Goal: Task Accomplishment & Management: Use online tool/utility

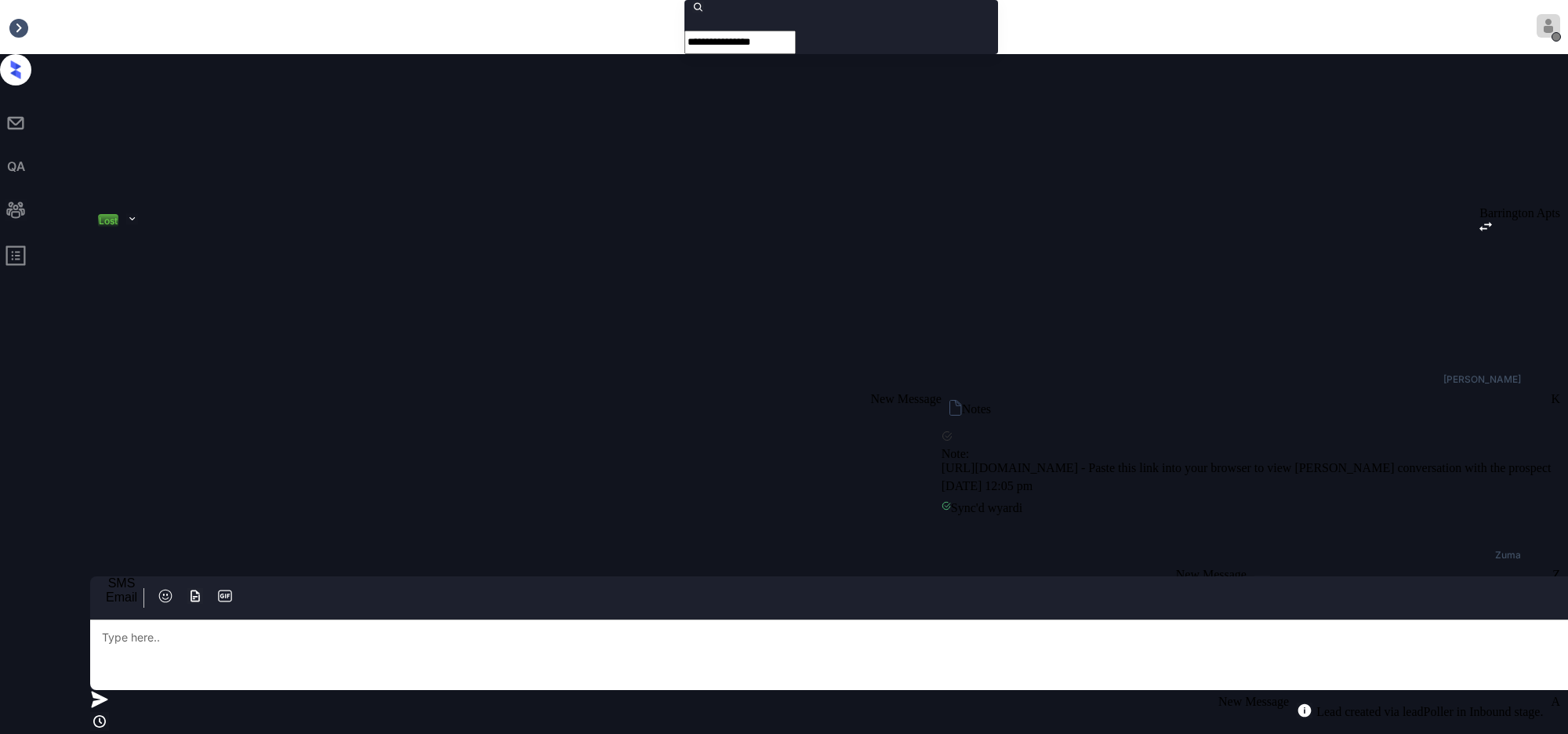
scroll to position [159, 0]
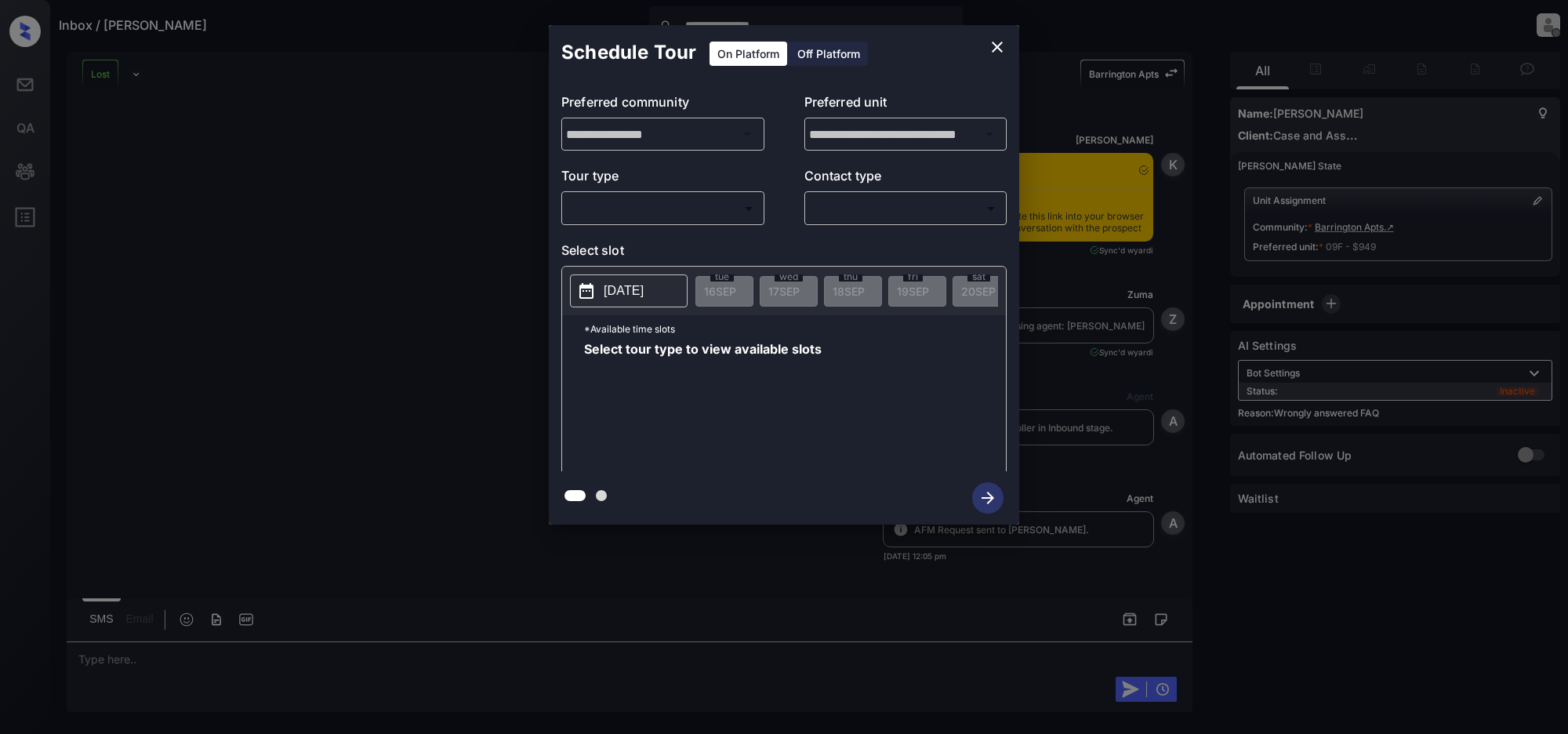
scroll to position [159, 0]
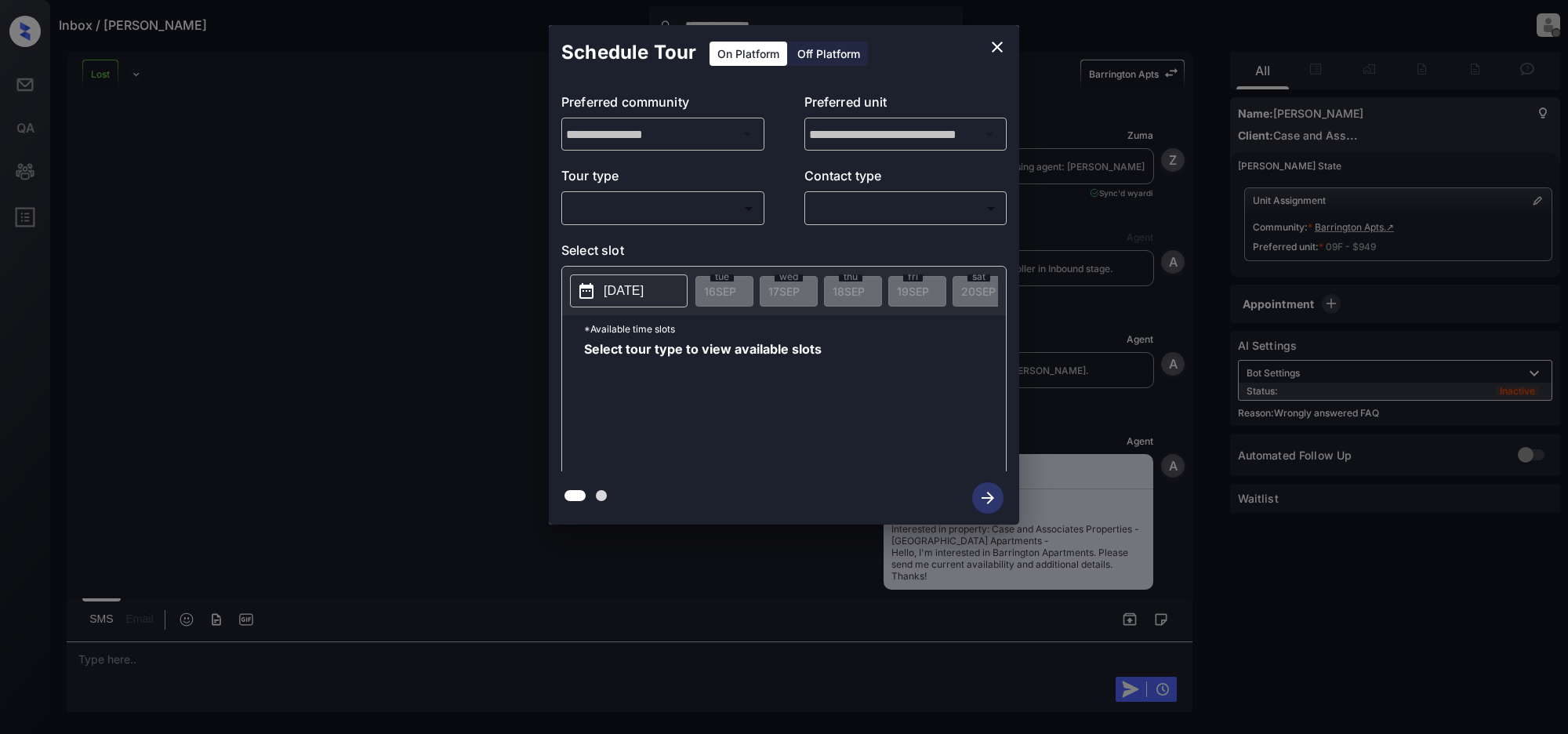
click at [702, 202] on body "**********" at bounding box center [784, 367] width 1568 height 734
drag, startPoint x: 288, startPoint y: 200, endPoint x: 290, endPoint y: 173, distance: 27.1
click at [290, 194] on div at bounding box center [784, 367] width 1568 height 734
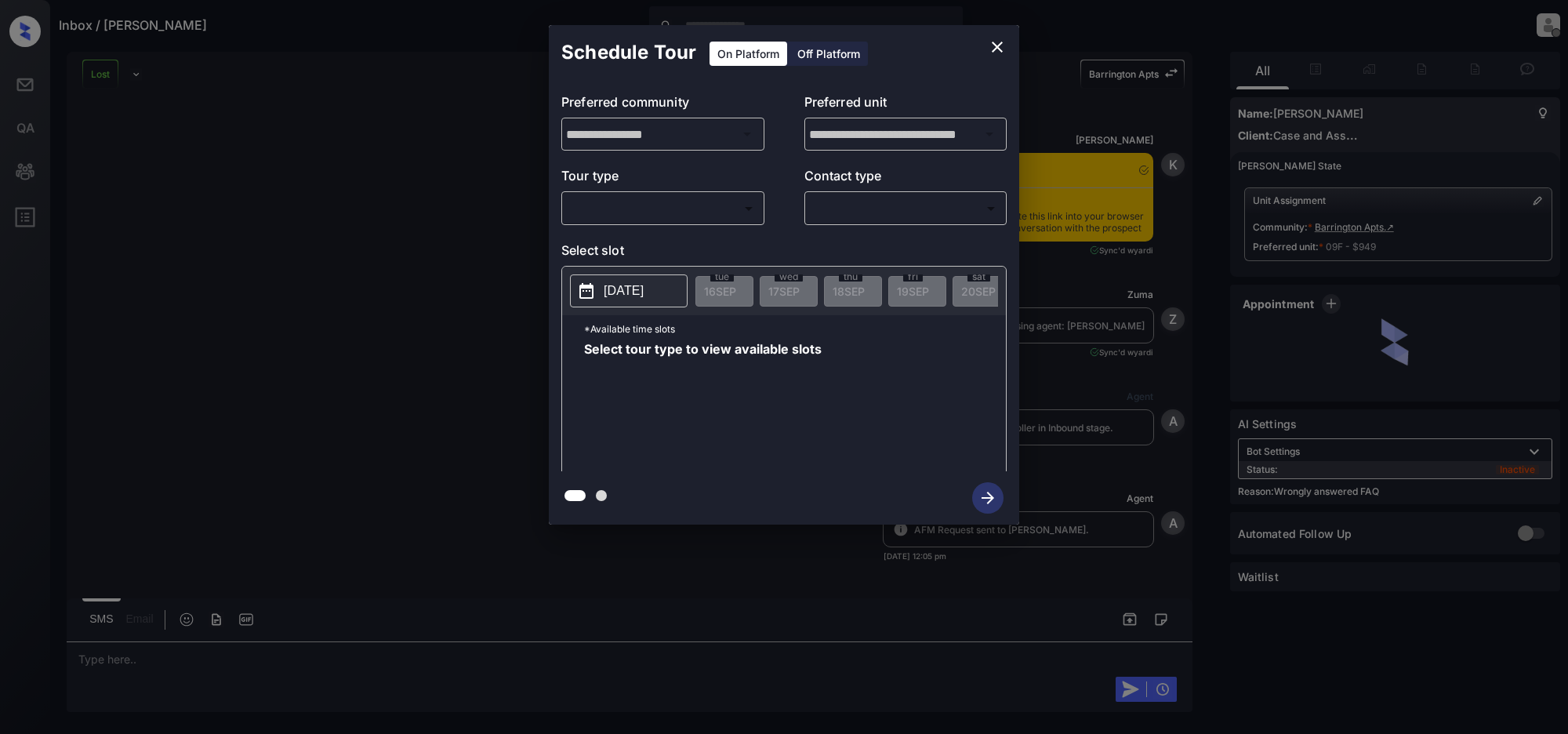
click at [675, 213] on body "Inbox / Johnnie Hartless Jeramie Castro Offline Set yourself online Set yoursel…" at bounding box center [784, 367] width 1568 height 734
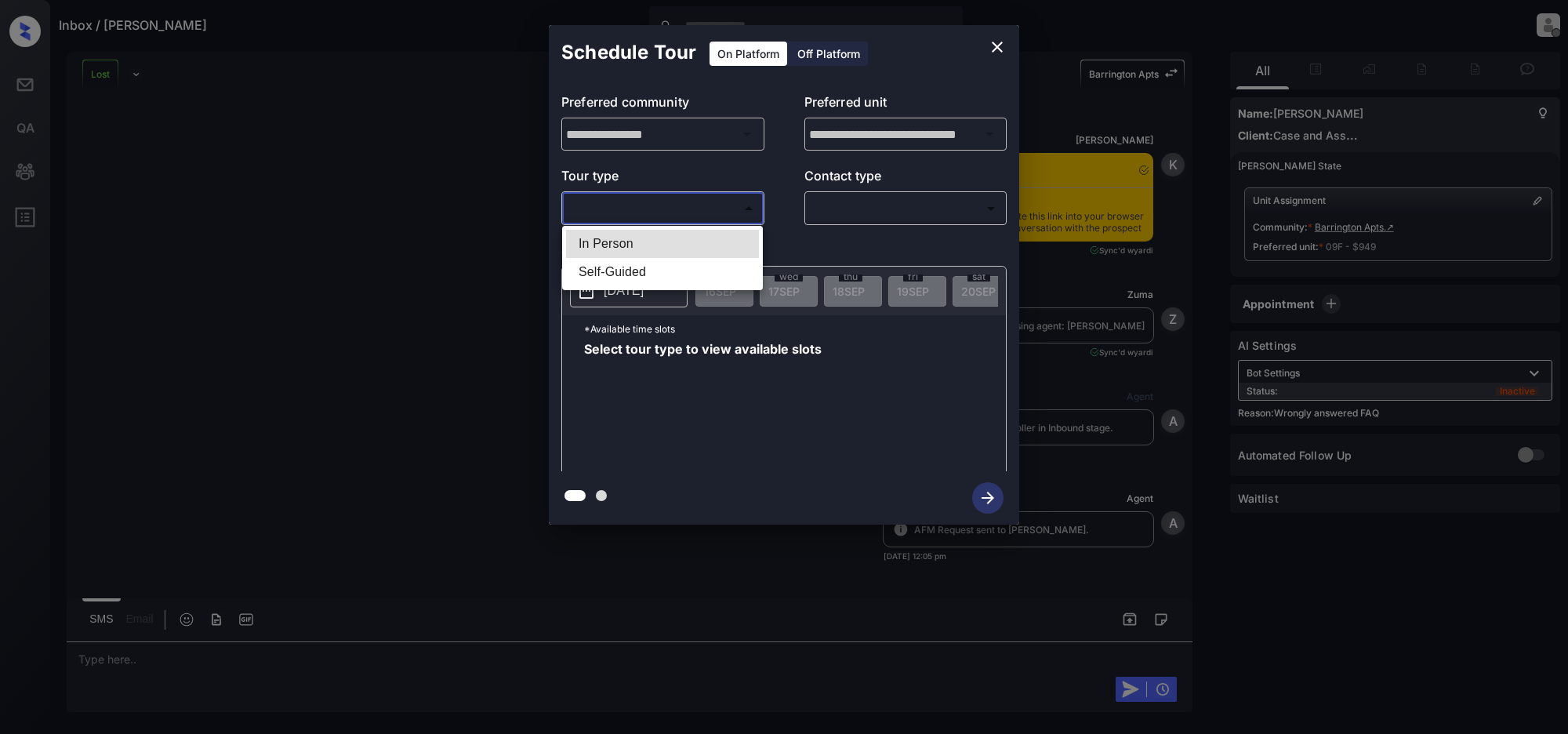
scroll to position [443, 0]
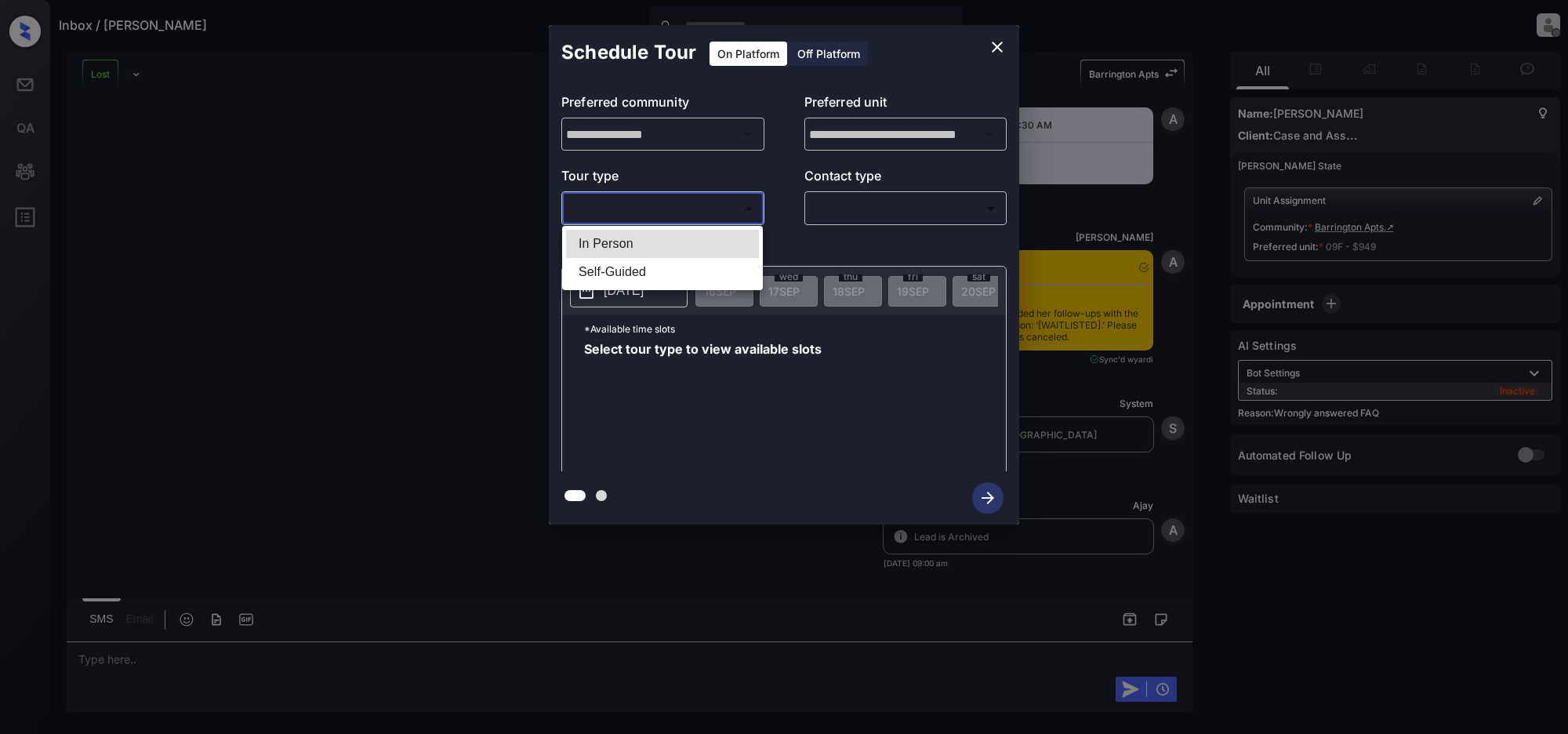
click at [370, 146] on div at bounding box center [784, 367] width 1568 height 734
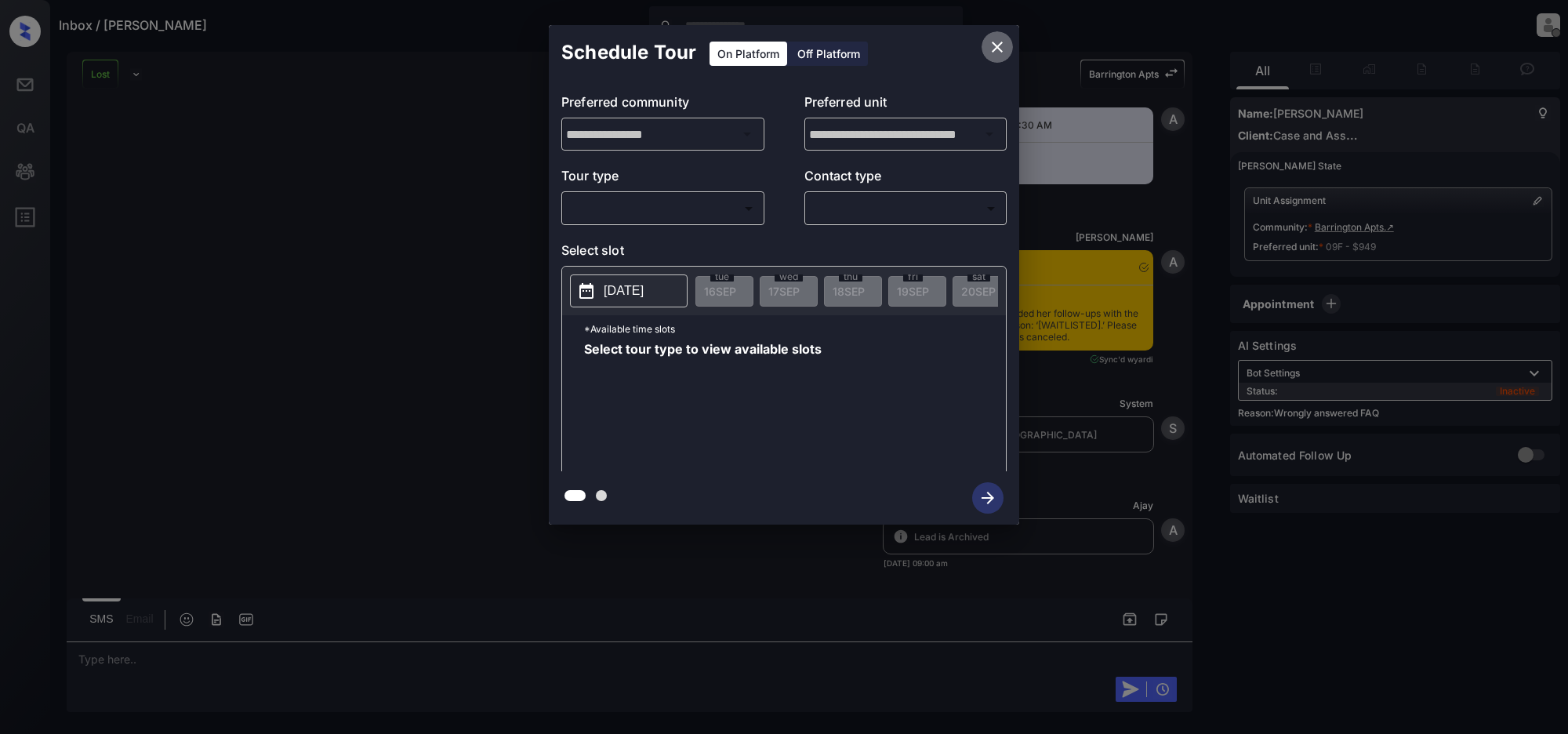
click at [997, 47] on icon "close" at bounding box center [997, 47] width 11 height 11
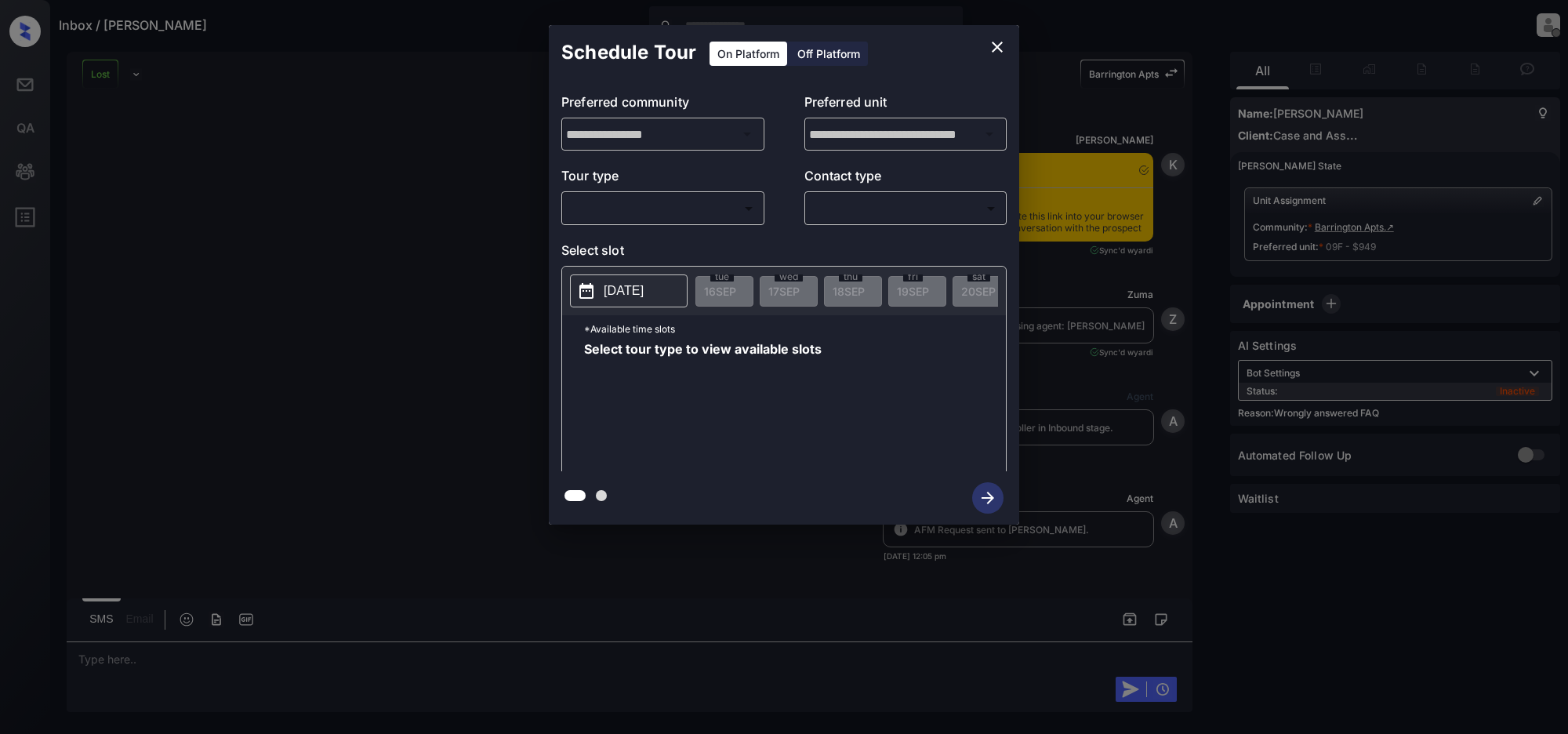
scroll to position [443, 0]
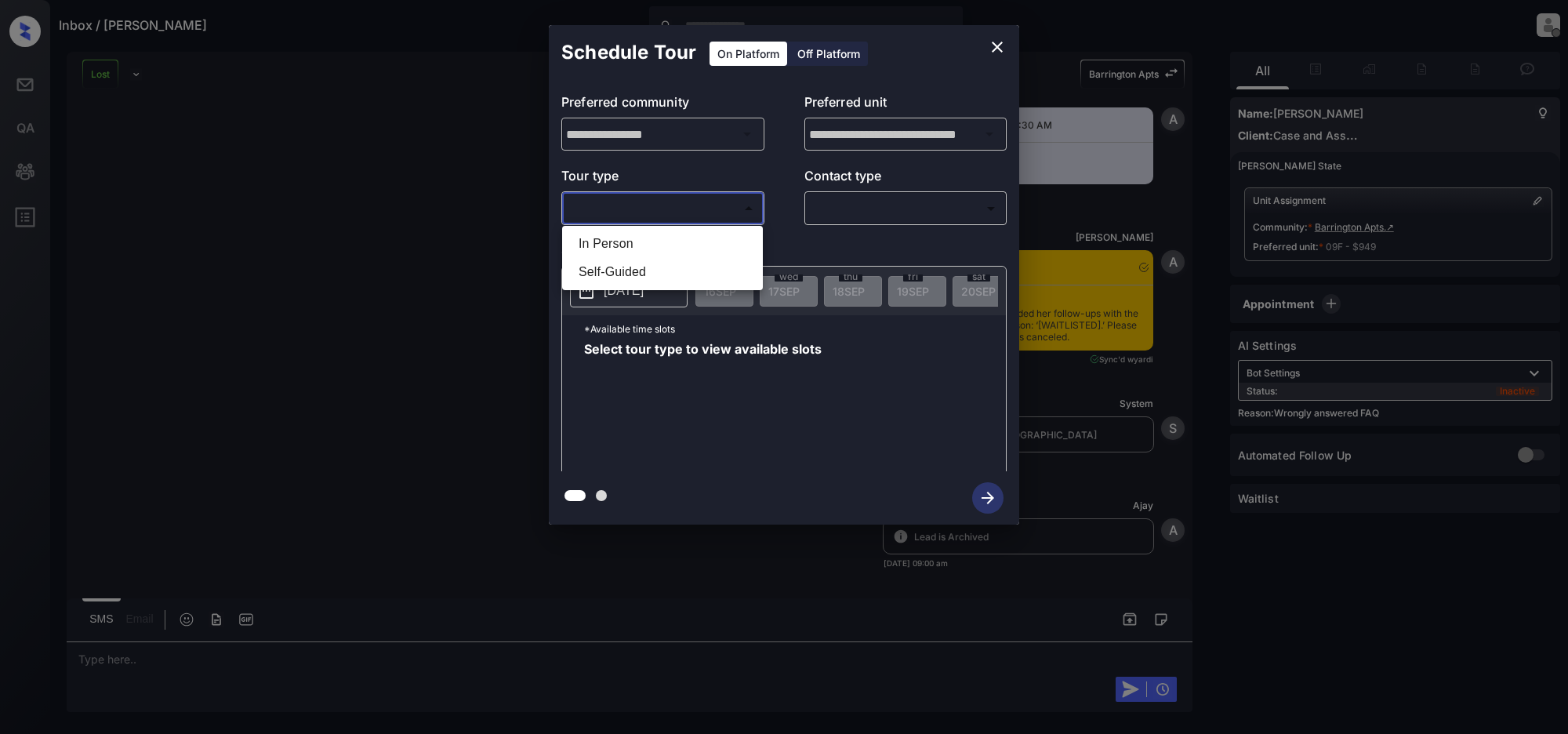
click at [666, 214] on body "Inbox / [PERSON_NAME] [PERSON_NAME] Offline Set yourself online Set yourself on…" at bounding box center [784, 367] width 1568 height 734
click at [390, 288] on div at bounding box center [784, 367] width 1568 height 734
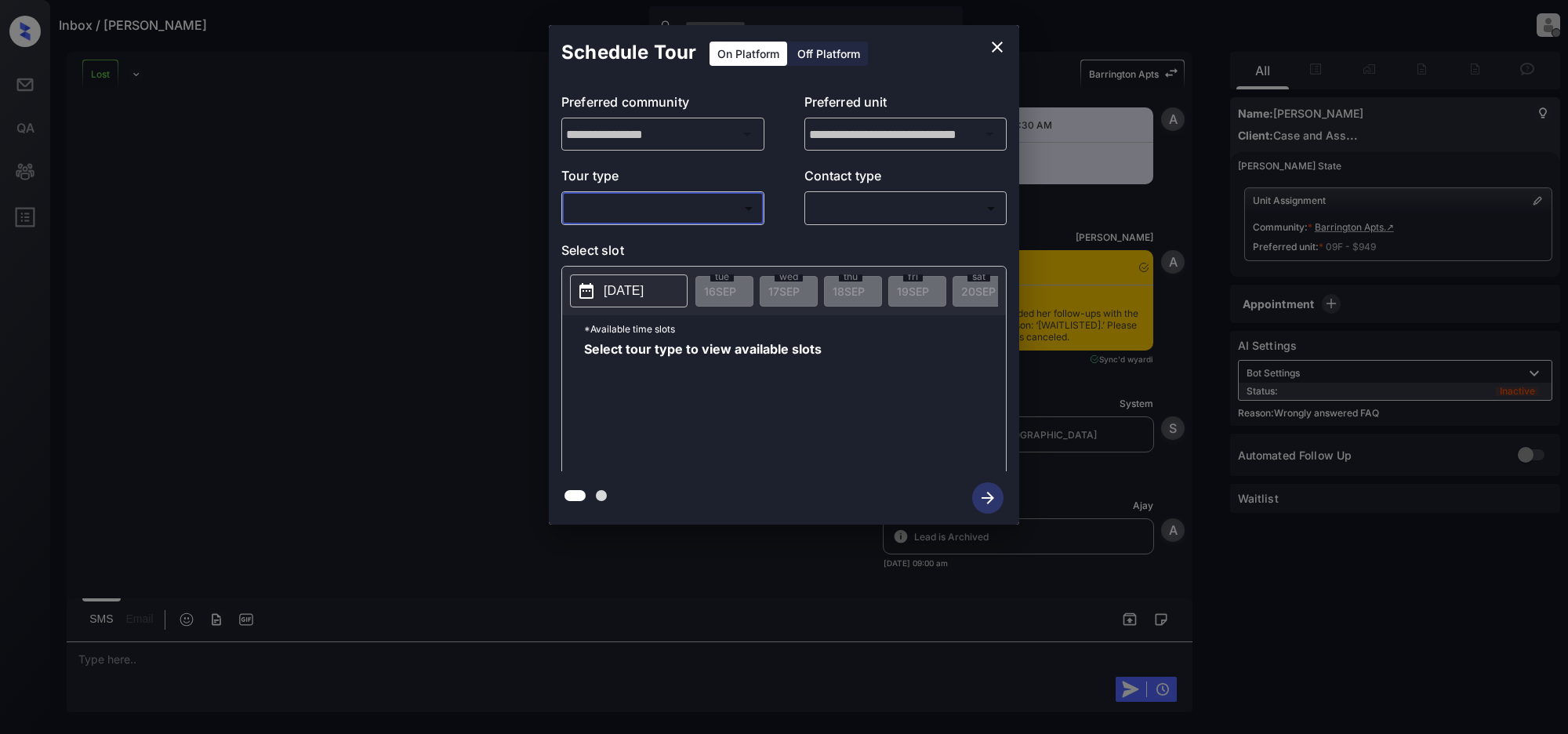
click at [996, 43] on icon "close" at bounding box center [998, 47] width 19 height 19
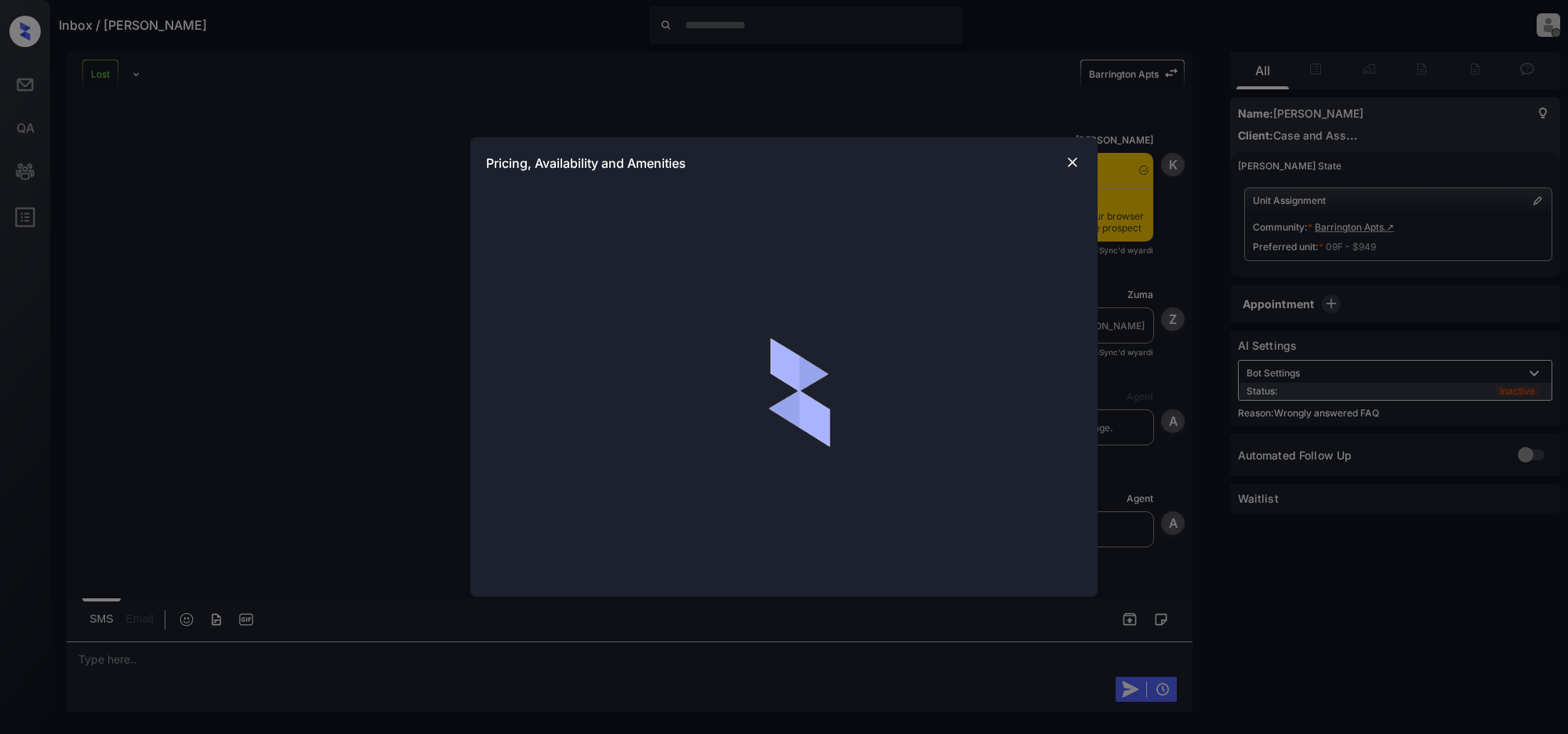
scroll to position [443, 0]
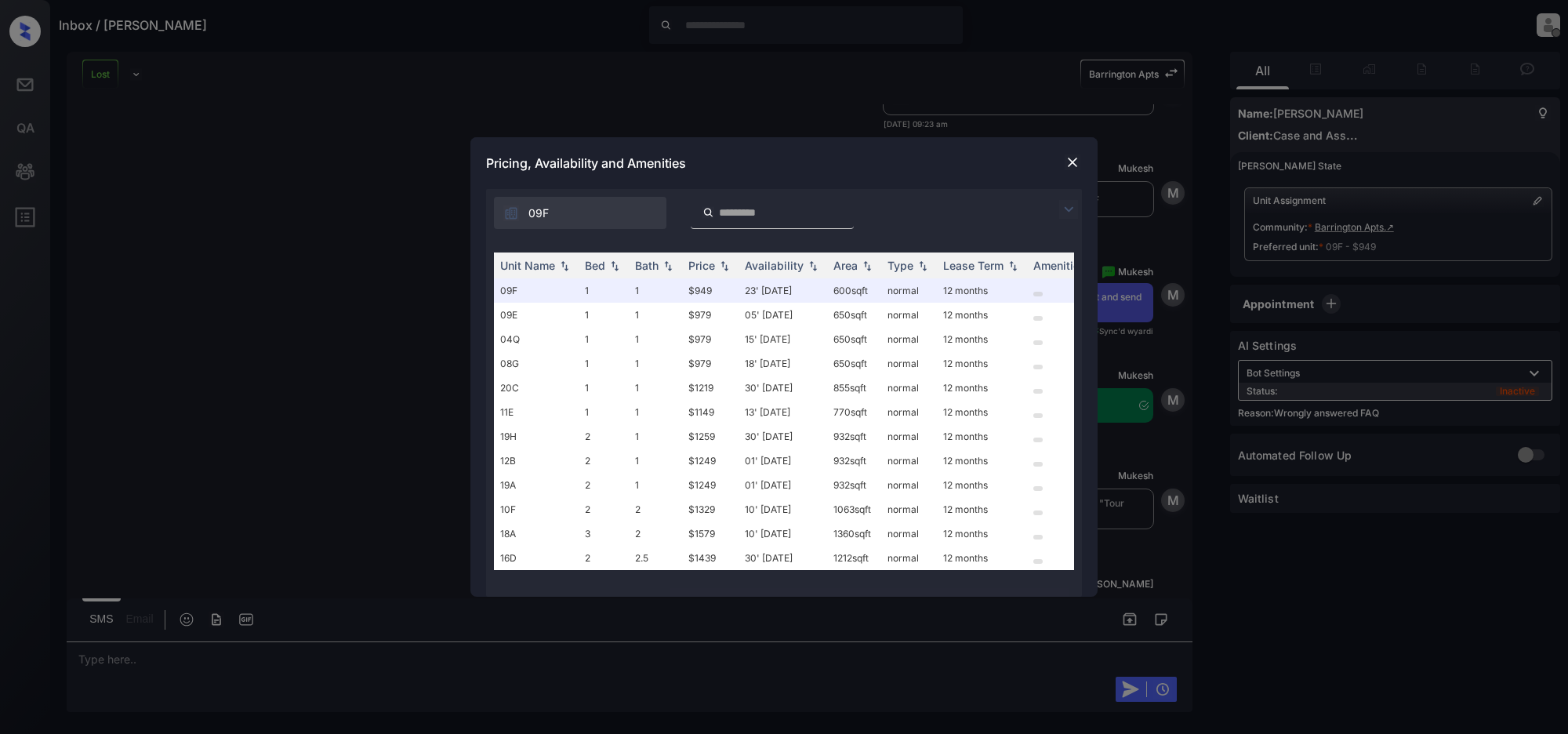
click at [1075, 161] on img at bounding box center [1072, 162] width 16 height 16
